Goal: Task Accomplishment & Management: Use online tool/utility

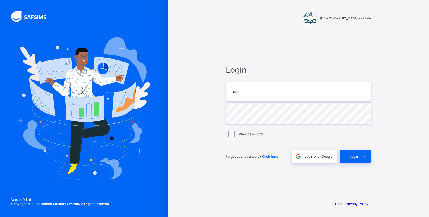
click at [266, 60] on div "Login Email Password View password Forgot your password? Click here Login with …" at bounding box center [298, 114] width 156 height 165
click at [297, 89] on input "email" at bounding box center [298, 92] width 145 height 20
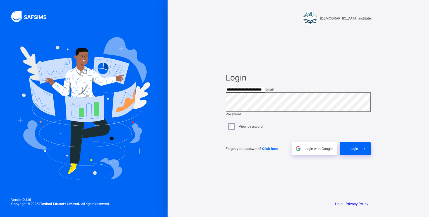
type input "**********"
click at [352, 151] on span "Login" at bounding box center [353, 149] width 9 height 4
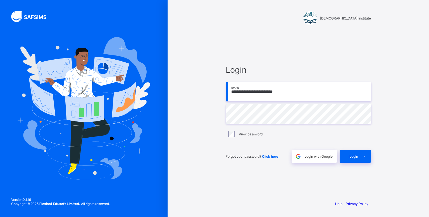
click at [265, 93] on input "**********" at bounding box center [298, 92] width 145 height 20
type input "**********"
click at [353, 160] on div "Login" at bounding box center [355, 156] width 31 height 13
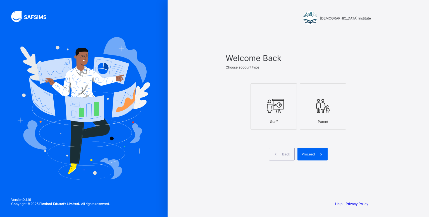
click at [253, 113] on label "Staff" at bounding box center [273, 106] width 46 height 46
click at [312, 153] on span "Proceed" at bounding box center [308, 154] width 13 height 4
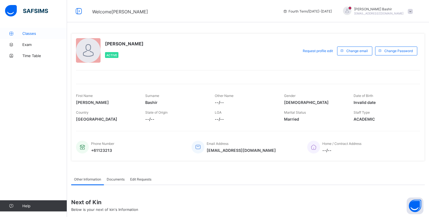
click at [38, 33] on span "Classes" at bounding box center [44, 33] width 45 height 4
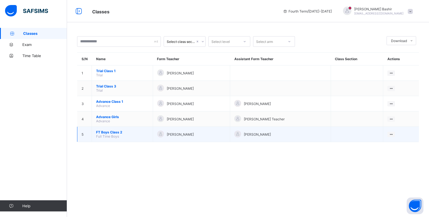
click at [112, 135] on span "FT Boys Class 2" at bounding box center [122, 132] width 52 height 4
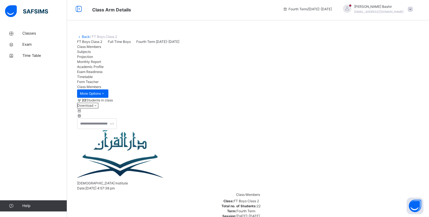
scroll to position [3, 0]
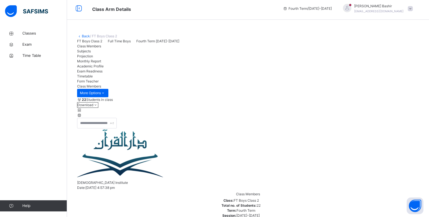
click at [93, 58] on span "Projection" at bounding box center [85, 56] width 16 height 4
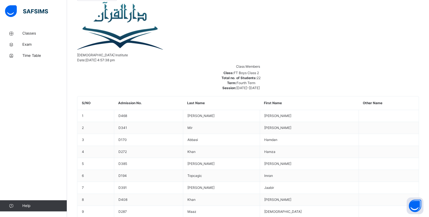
scroll to position [131, 0]
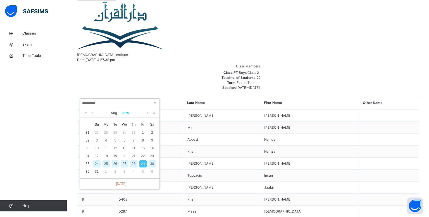
click at [125, 114] on link "2025" at bounding box center [125, 113] width 12 height 9
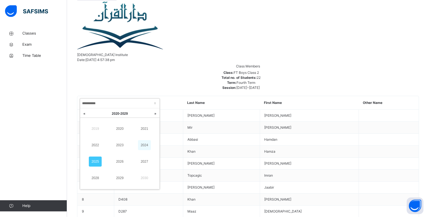
click at [144, 143] on link "2024" at bounding box center [144, 145] width 13 height 10
click at [112, 113] on link "Aug" at bounding box center [113, 113] width 11 height 9
click at [96, 177] on link "Oct" at bounding box center [95, 178] width 13 height 10
click at [116, 142] on div "8" at bounding box center [115, 140] width 7 height 7
type input "**********"
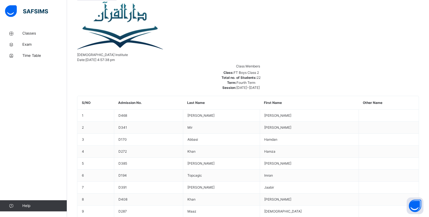
scroll to position [75, 0]
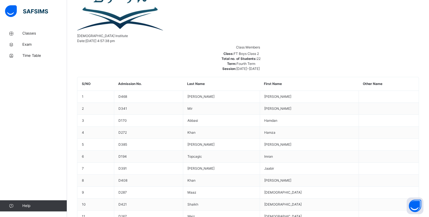
scroll to position [151, 0]
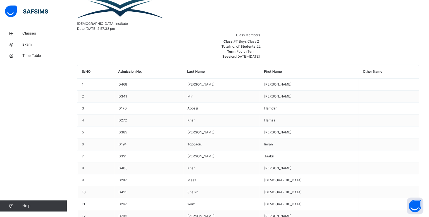
scroll to position [162, 0]
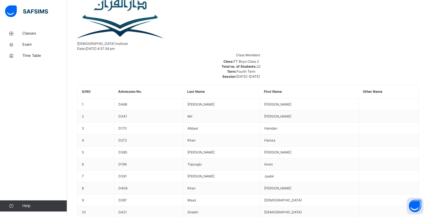
scroll to position [153, 0]
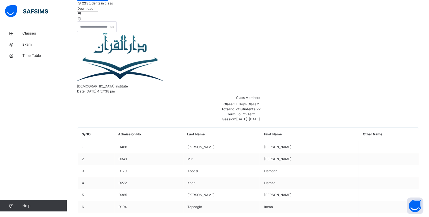
scroll to position [102, 0]
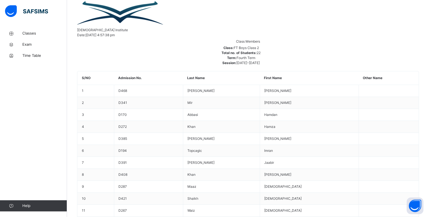
scroll to position [167, 0]
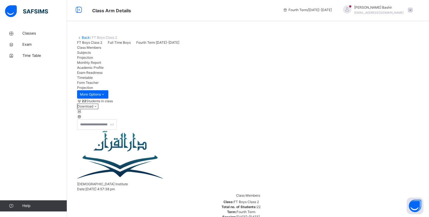
scroll to position [0, 0]
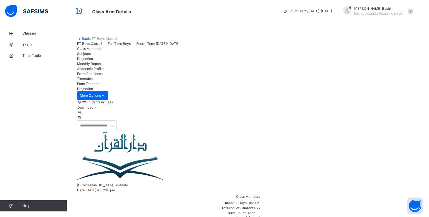
click at [374, 11] on span "[PERSON_NAME]" at bounding box center [378, 8] width 49 height 5
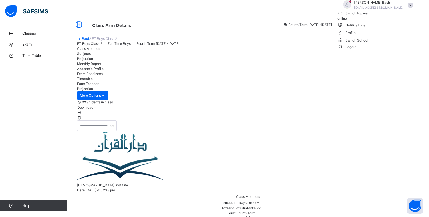
click at [357, 50] on span "Logout" at bounding box center [346, 47] width 19 height 6
